Goal: Task Accomplishment & Management: Manage account settings

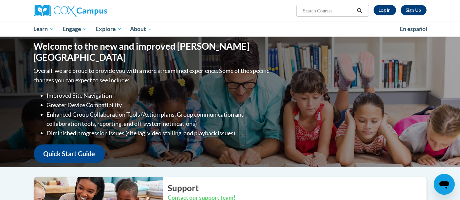
click at [191, 9] on div "Sign Up Log In Search Search..." at bounding box center [297, 8] width 269 height 17
drag, startPoint x: 142, startPoint y: 32, endPoint x: 165, endPoint y: 13, distance: 30.0
click at [165, 13] on div "Sign Up Log In Search Search..." at bounding box center [297, 8] width 269 height 17
click at [379, 9] on link "Log In" at bounding box center [385, 10] width 23 height 10
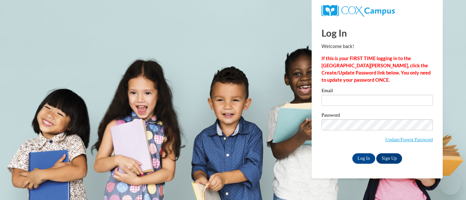
click at [346, 102] on input "Email" at bounding box center [376, 100] width 111 height 11
type input "zach@thinkingcap.com"
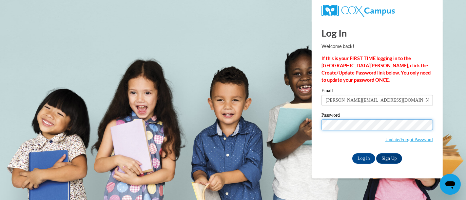
click at [274, 124] on body "Log In Welcome back! If this is your FIRST TIME logging in to the NEW Cox Campu…" at bounding box center [233, 100] width 466 height 200
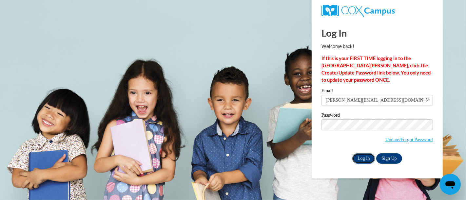
click at [363, 158] on input "Log In" at bounding box center [363, 159] width 23 height 10
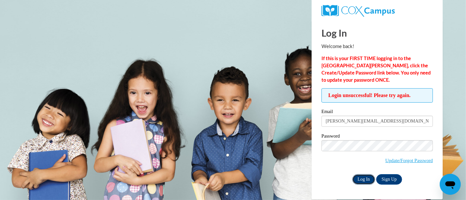
drag, startPoint x: 363, startPoint y: 181, endPoint x: 354, endPoint y: 181, distance: 9.2
click at [363, 181] on input "Log In" at bounding box center [363, 180] width 23 height 10
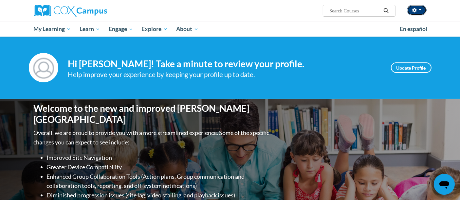
click at [420, 8] on button "button" at bounding box center [417, 10] width 20 height 10
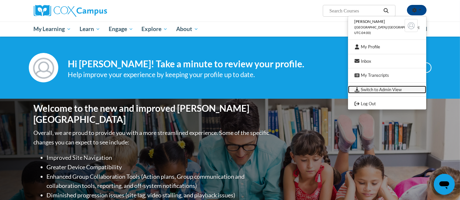
click at [392, 87] on link "Switch to Admin View" at bounding box center [387, 90] width 78 height 8
